Goal: Information Seeking & Learning: Learn about a topic

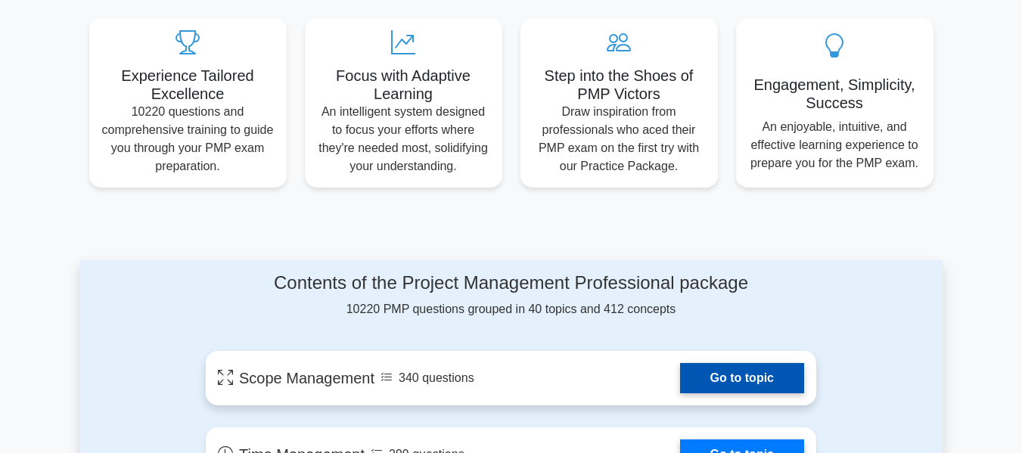
scroll to position [832, 0]
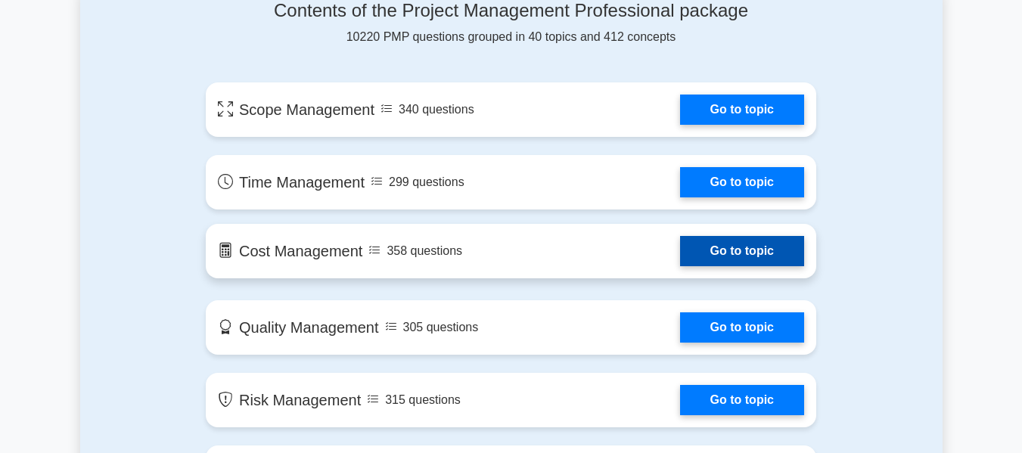
click at [727, 258] on link "Go to topic" at bounding box center [742, 251] width 124 height 30
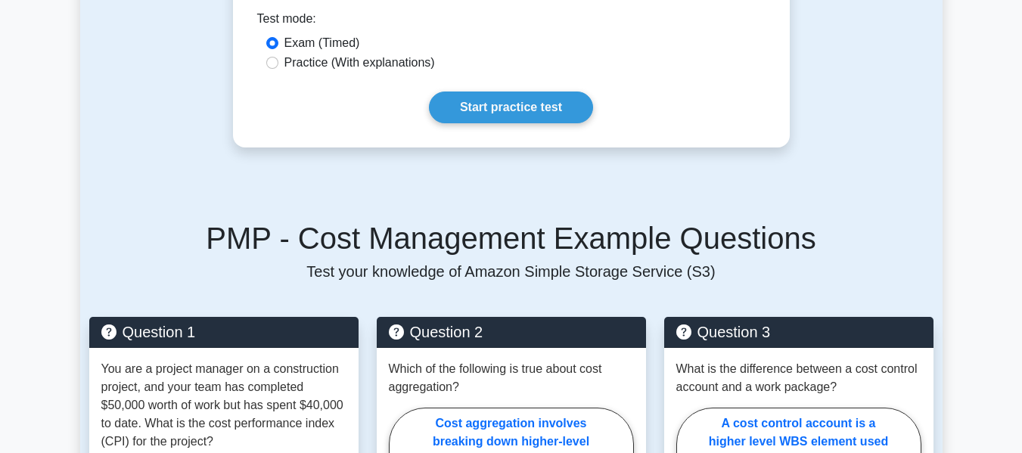
scroll to position [832, 0]
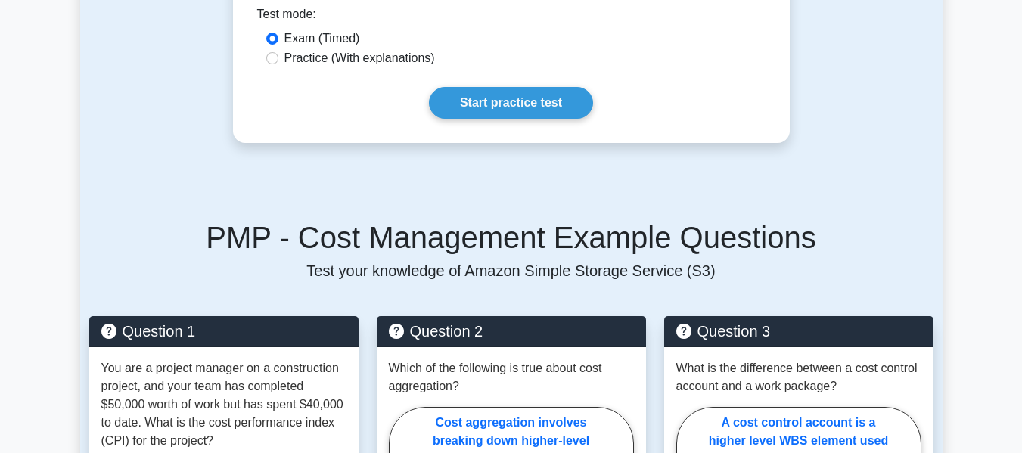
click at [391, 49] on label "Practice (With explanations)" at bounding box center [359, 58] width 150 height 18
click at [278, 52] on input "Practice (With explanations)" at bounding box center [272, 58] width 12 height 12
radio input "true"
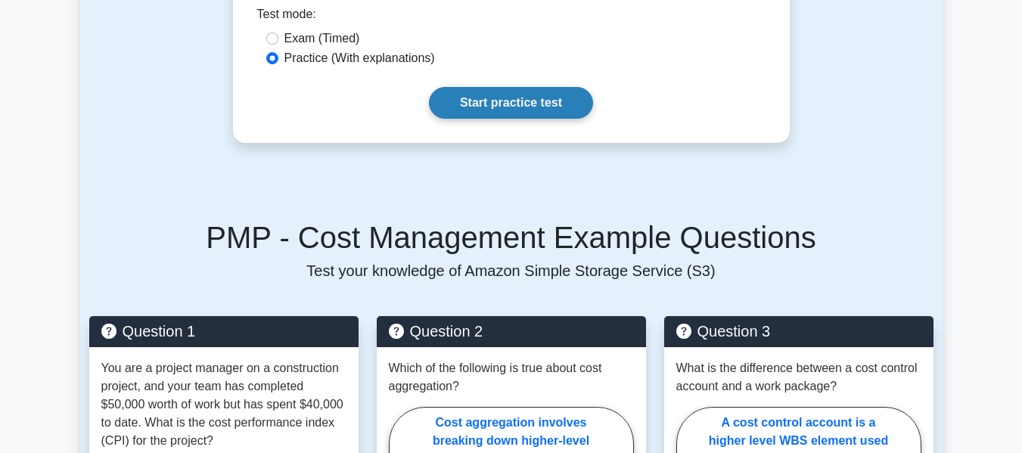
click at [478, 87] on link "Start practice test" at bounding box center [511, 103] width 164 height 32
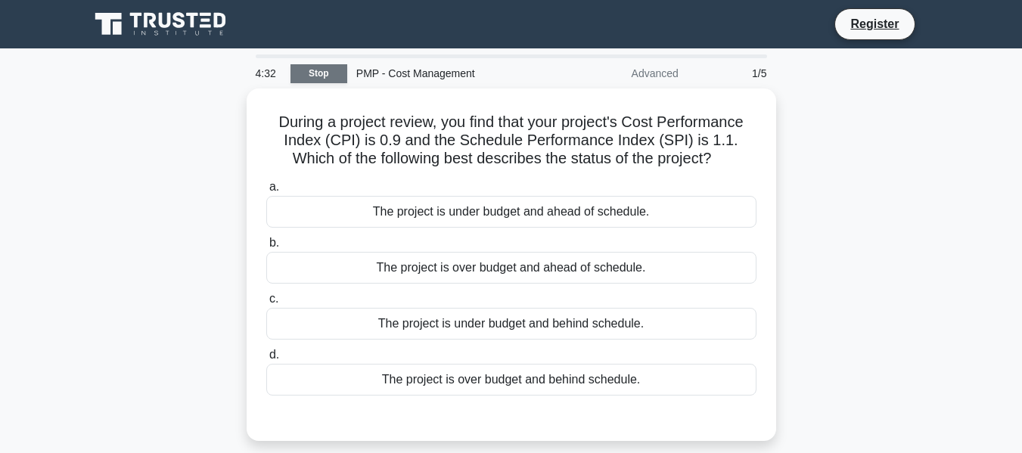
click at [318, 79] on link "Stop" at bounding box center [318, 73] width 57 height 19
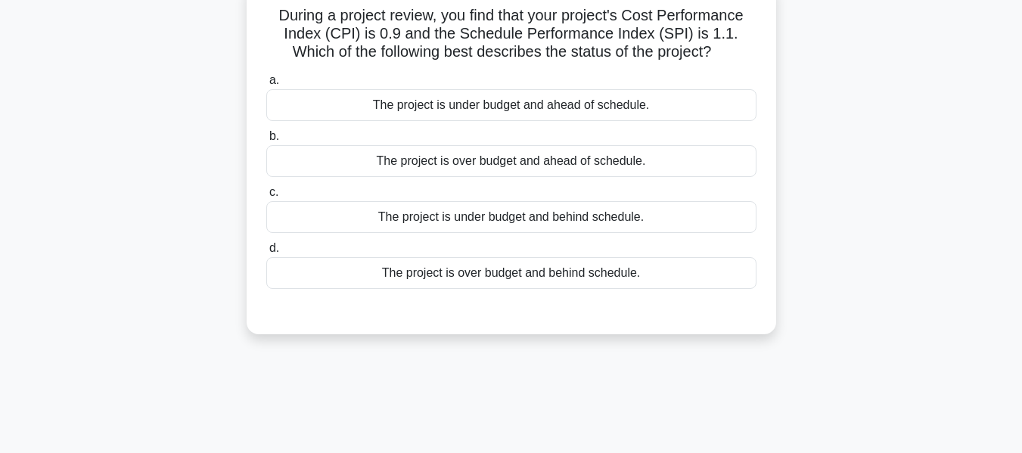
scroll to position [151, 0]
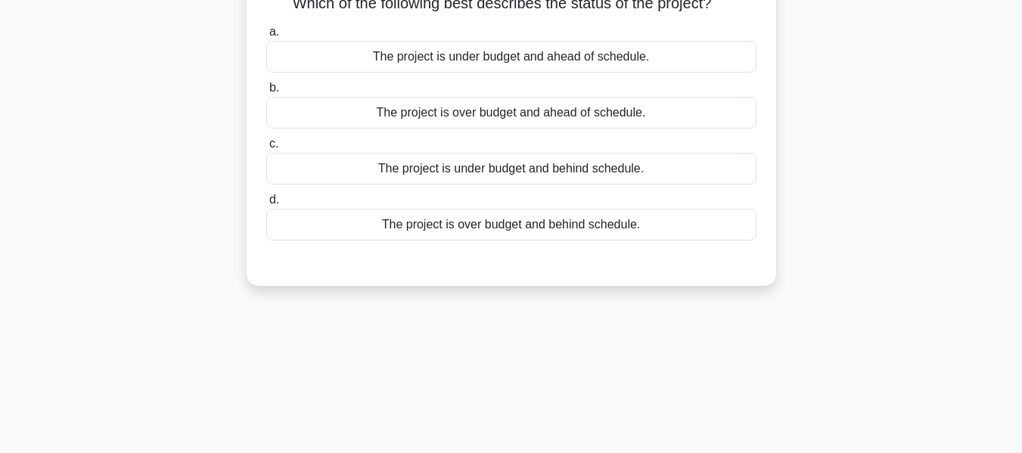
click at [326, 160] on div "The project is under budget and behind schedule." at bounding box center [511, 169] width 490 height 32
click at [266, 149] on input "c. The project is under budget and behind schedule." at bounding box center [266, 144] width 0 height 10
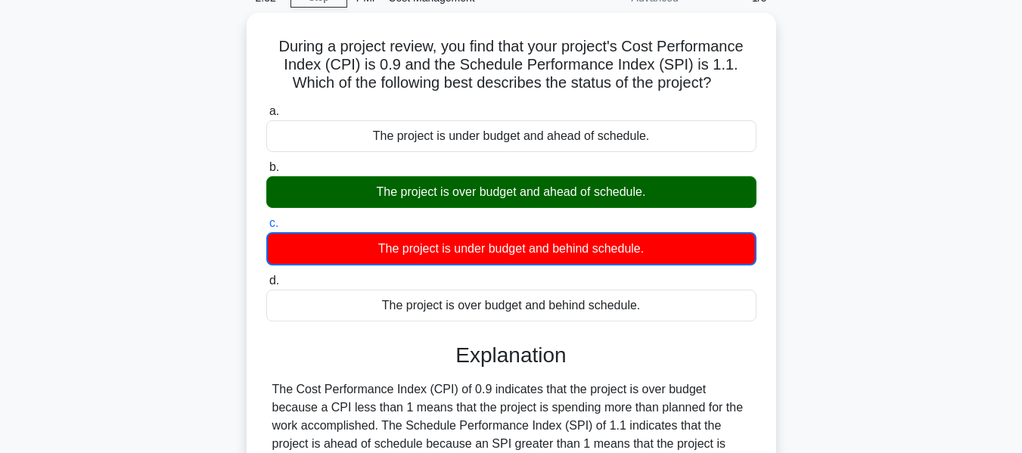
scroll to position [0, 0]
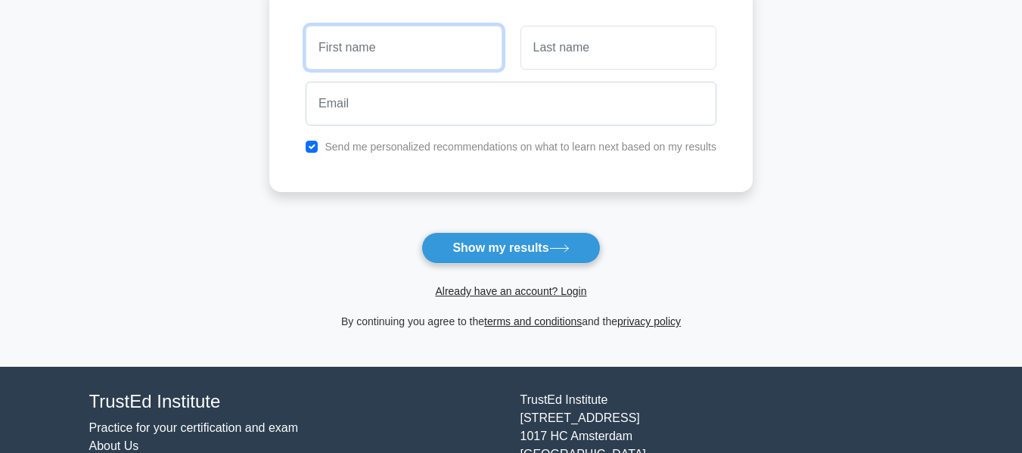
scroll to position [227, 0]
